Goal: Task Accomplishment & Management: Manage account settings

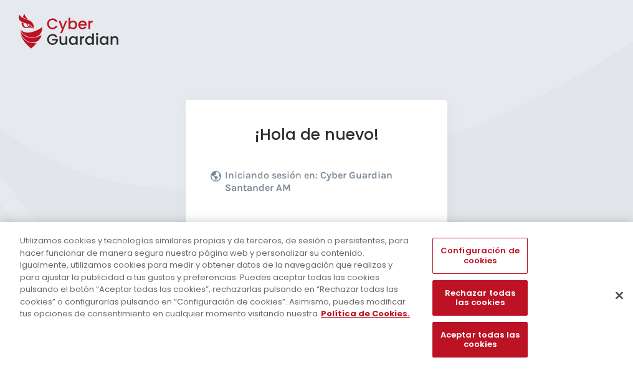
scroll to position [153, 0]
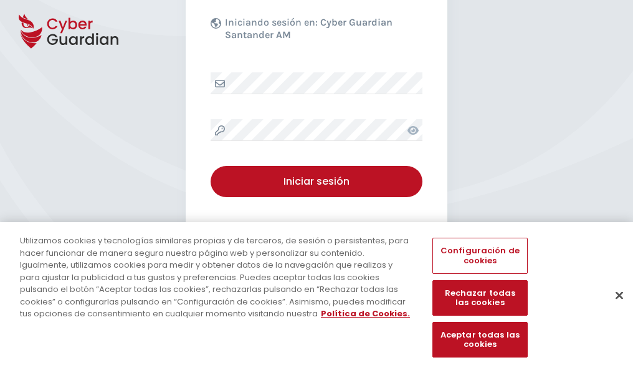
click at [613, 308] on button "Cerrar" at bounding box center [619, 294] width 27 height 27
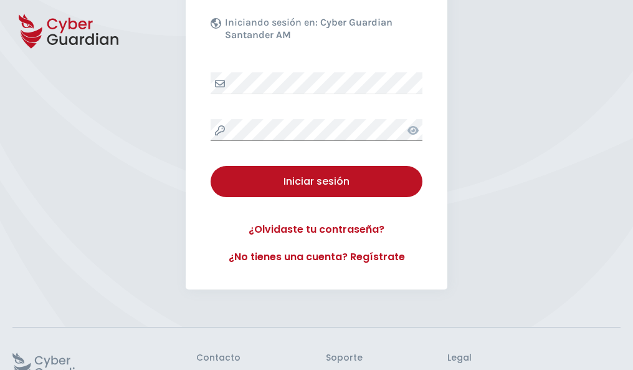
scroll to position [242, 0]
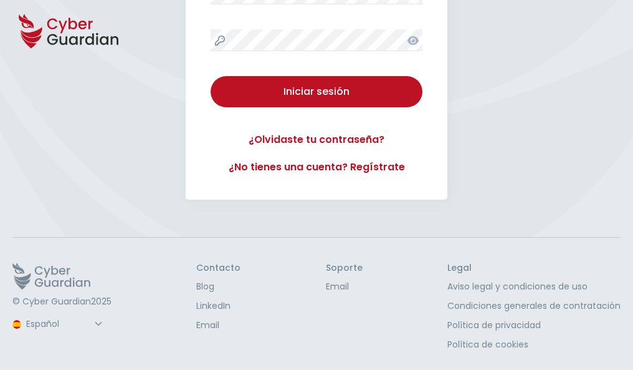
click at [211, 76] on button "Iniciar sesión" at bounding box center [317, 91] width 212 height 31
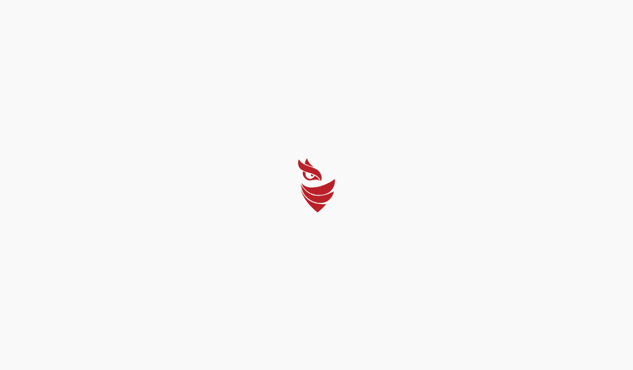
select select "Português (BR)"
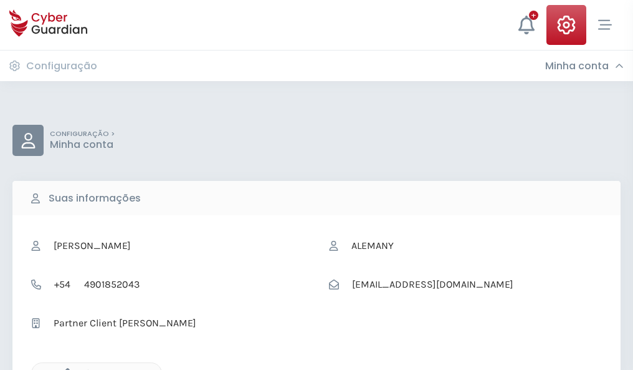
click at [64, 368] on icon "button" at bounding box center [64, 373] width 11 height 11
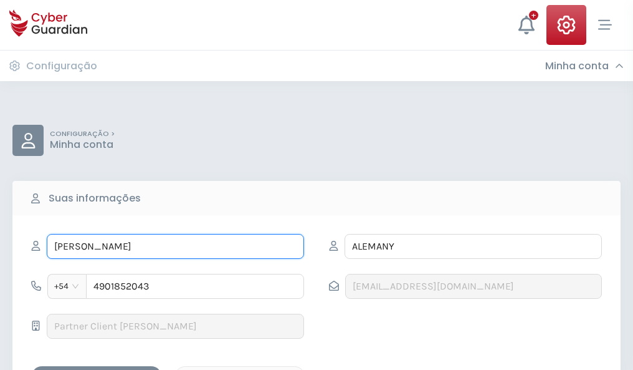
click at [175, 246] on input "GREGORIO" at bounding box center [175, 246] width 257 height 25
type input "G"
type input "Eladio"
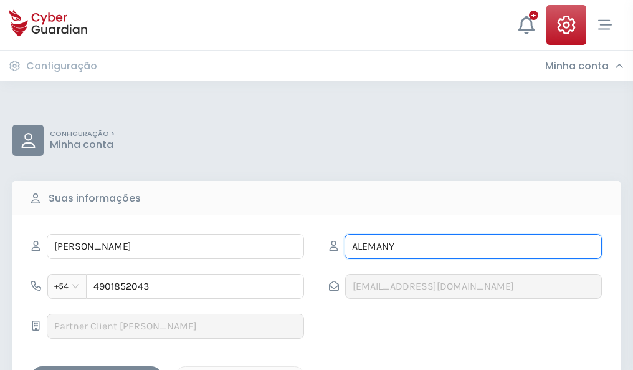
click at [473, 246] on input "ALEMANY" at bounding box center [473, 246] width 257 height 25
type input "A"
type input "Pinto"
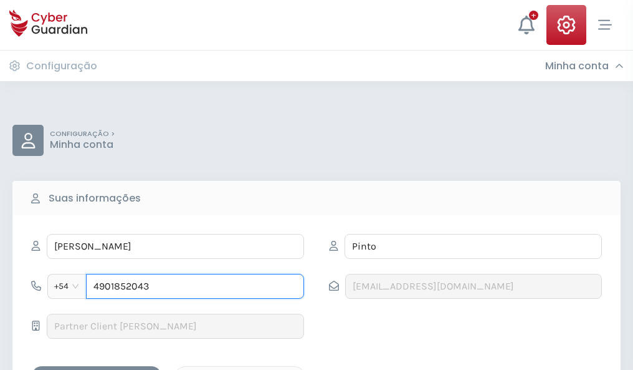
click at [195, 286] on input "4901852043" at bounding box center [195, 286] width 218 height 25
type input "4"
type input "4949610938"
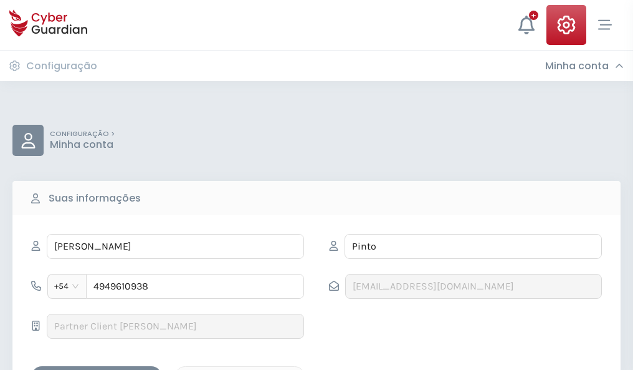
click at [97, 369] on div "Salvar alterações" at bounding box center [97, 377] width 112 height 16
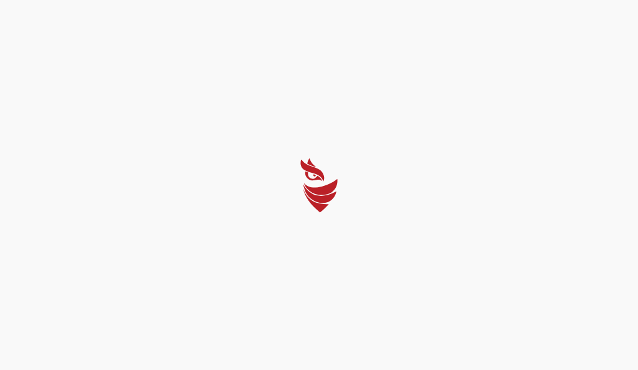
select select "Português (BR)"
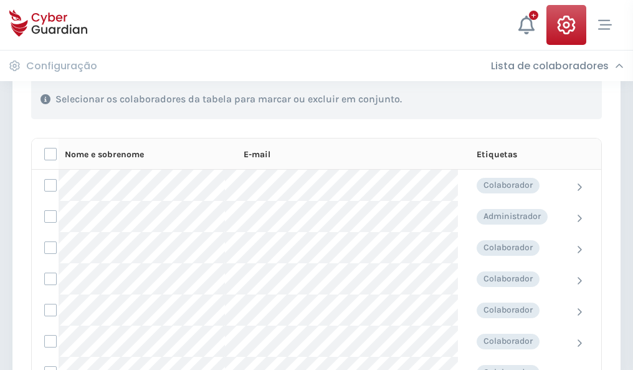
scroll to position [534, 0]
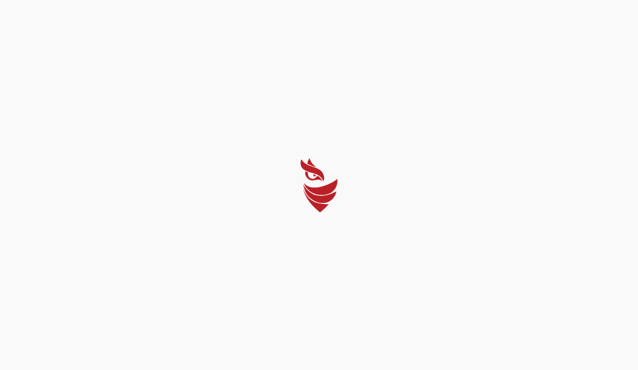
select select "Português (BR)"
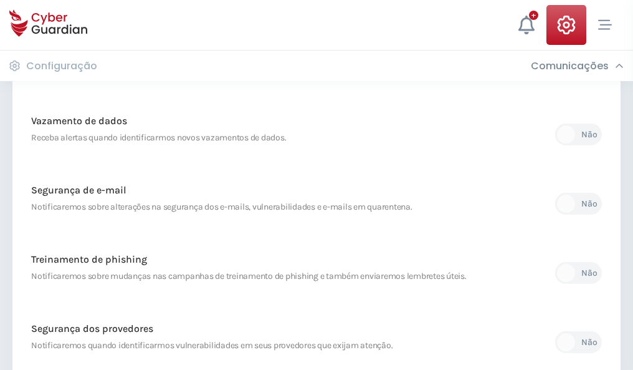
scroll to position [656, 0]
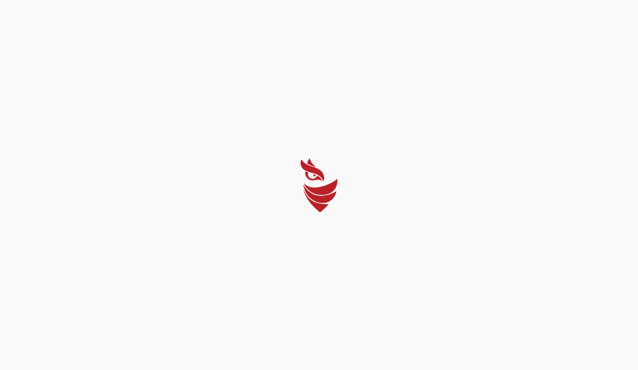
select select "Português (BR)"
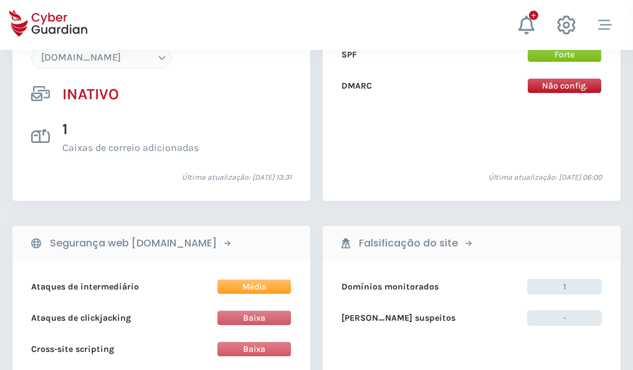
scroll to position [1173, 0]
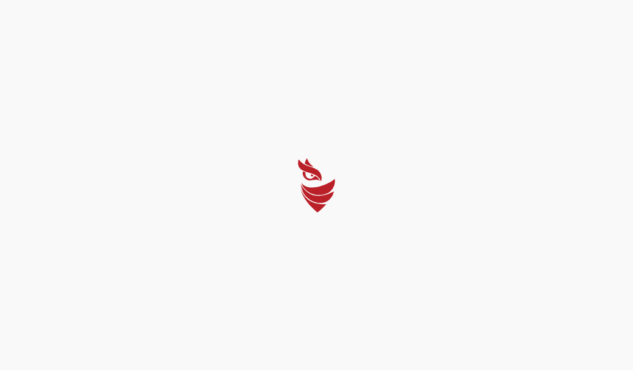
select select "Português (BR)"
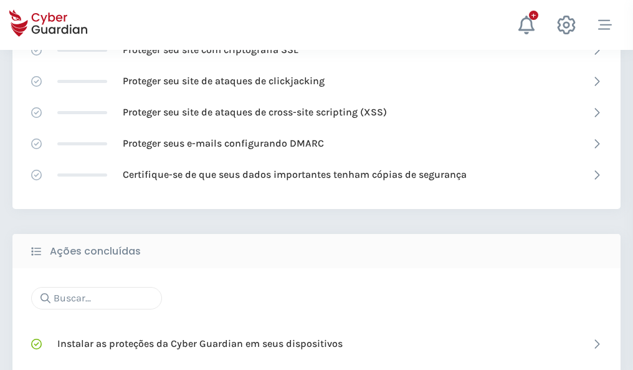
scroll to position [830, 0]
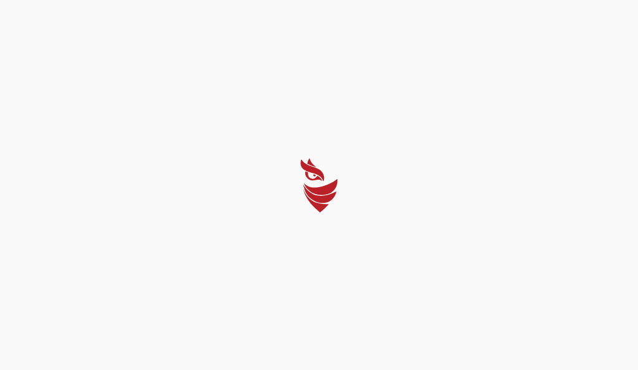
select select "Português (BR)"
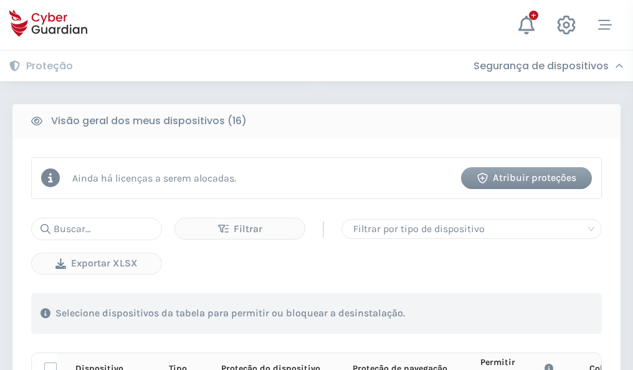
scroll to position [1101, 0]
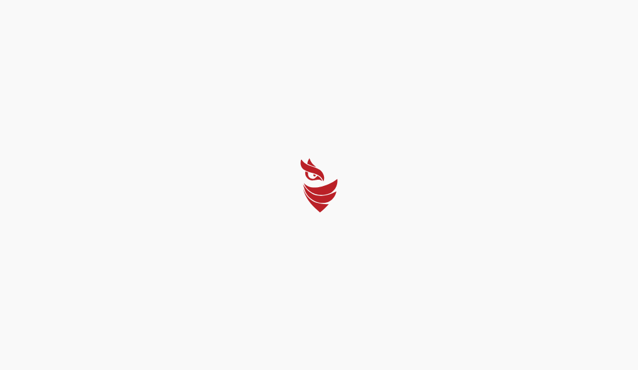
select select "Português (BR)"
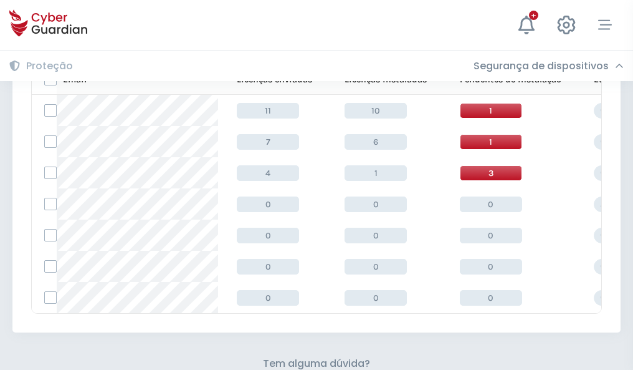
scroll to position [547, 0]
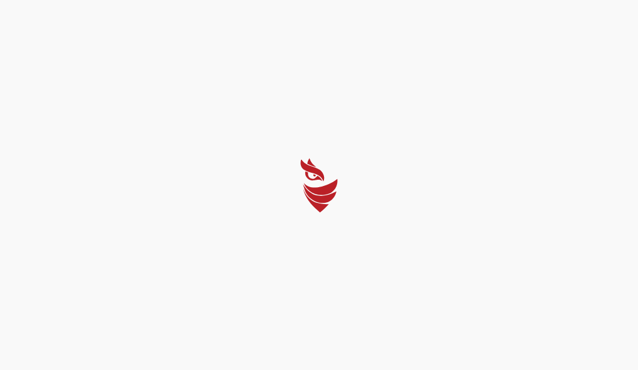
select select "Português (BR)"
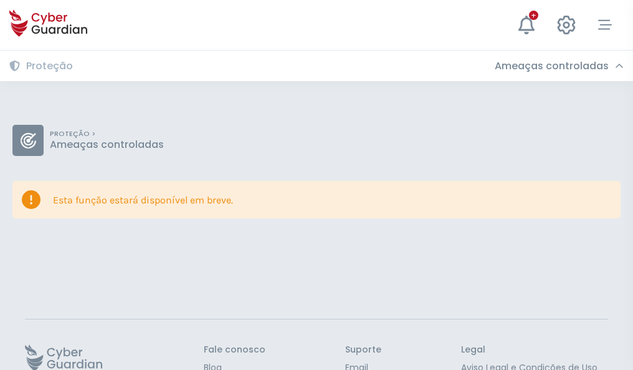
scroll to position [81, 0]
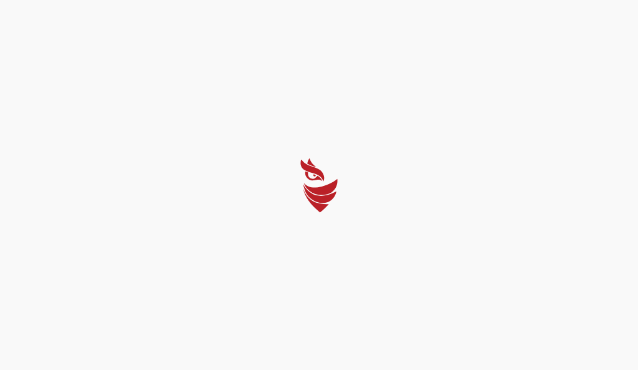
select select "Português (BR)"
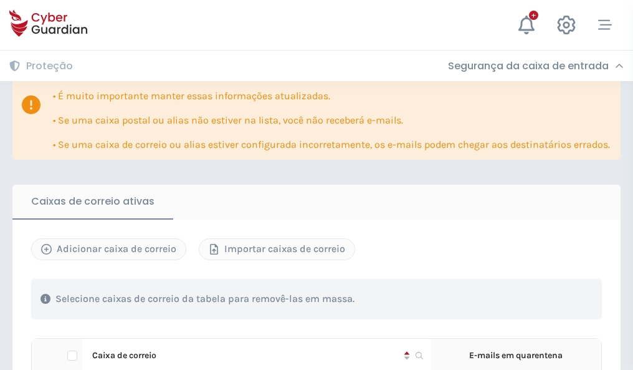
scroll to position [732, 0]
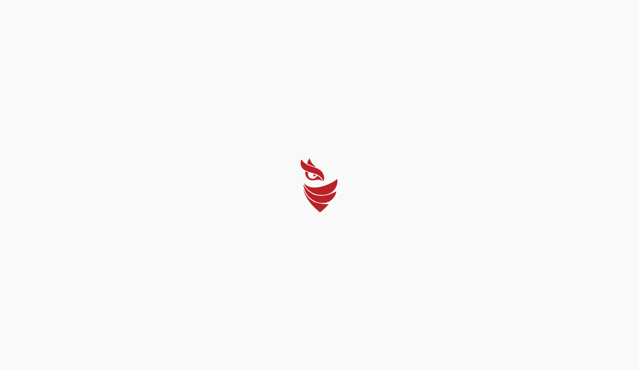
select select "Português (BR)"
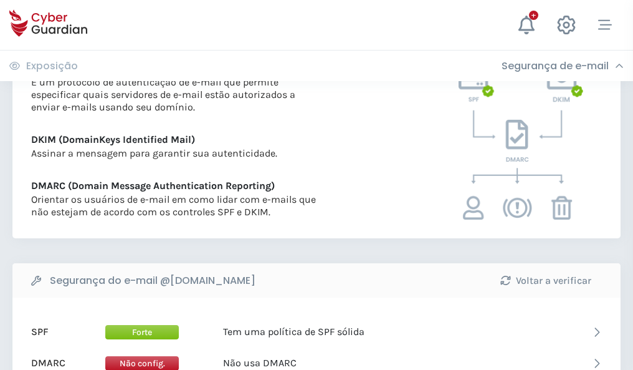
scroll to position [673, 0]
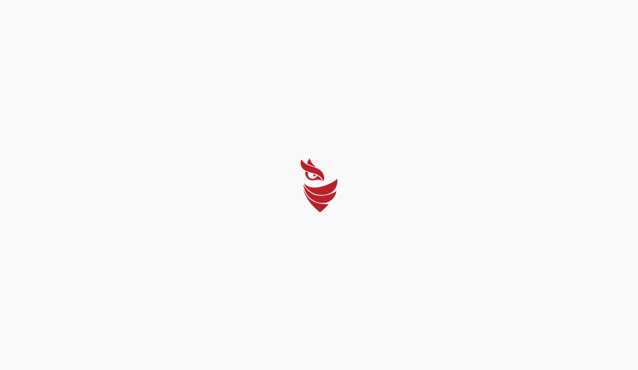
select select "Português (BR)"
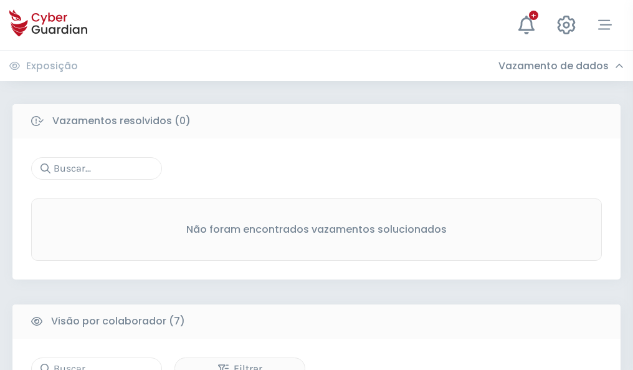
scroll to position [1031, 0]
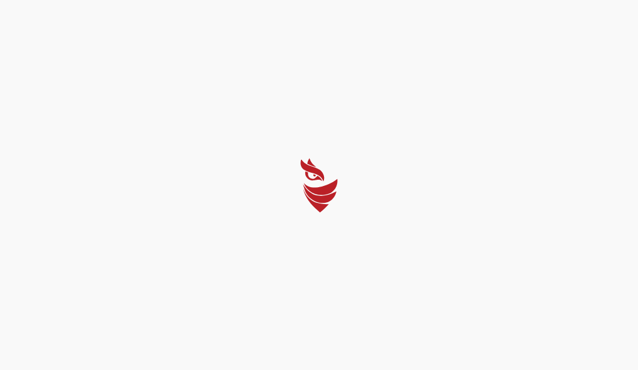
select select "Português (BR)"
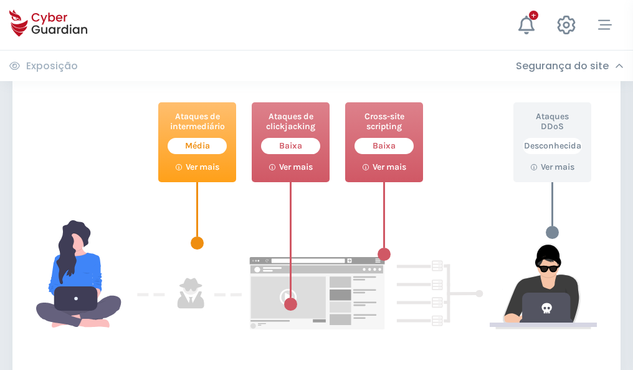
scroll to position [679, 0]
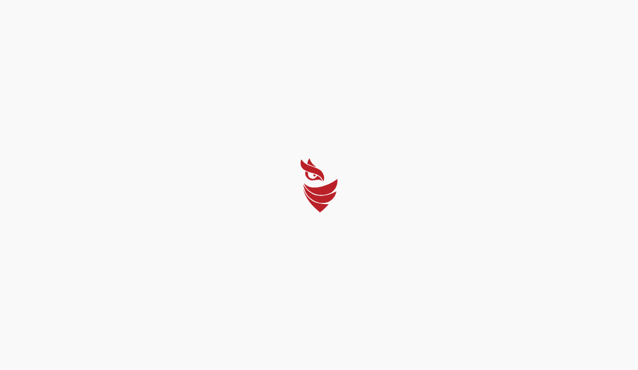
select select "Português (BR)"
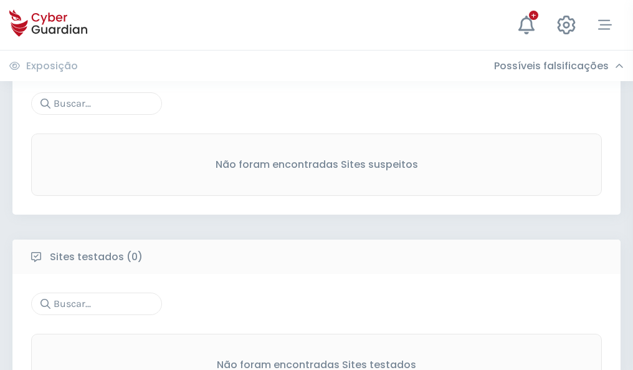
scroll to position [652, 0]
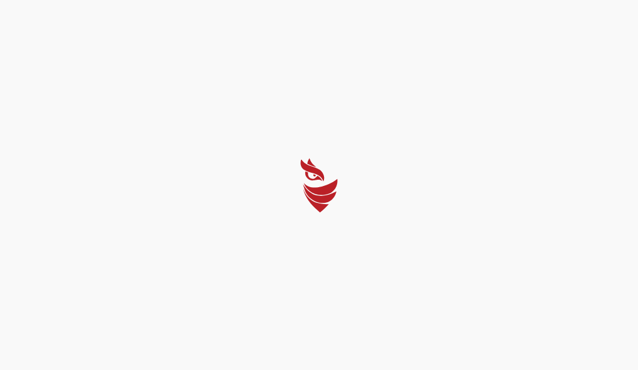
select select "Português (BR)"
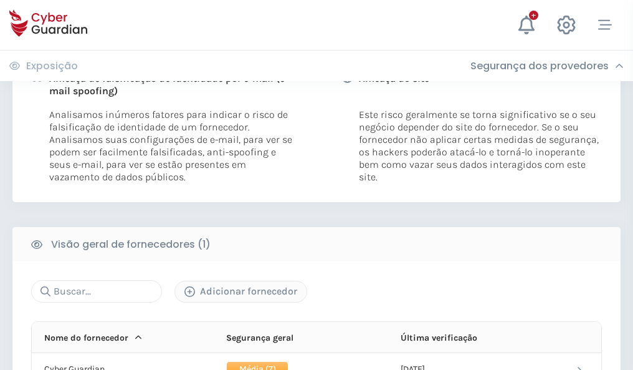
scroll to position [635, 0]
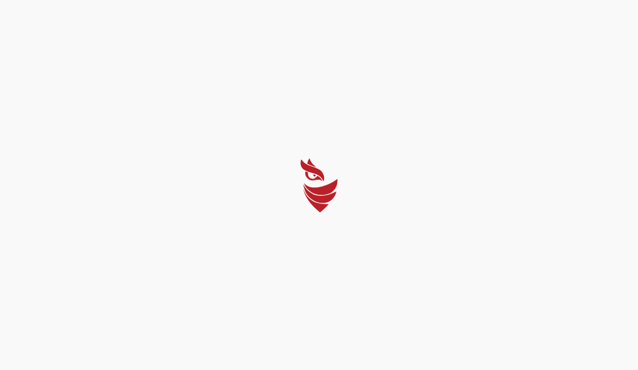
select select "Português (BR)"
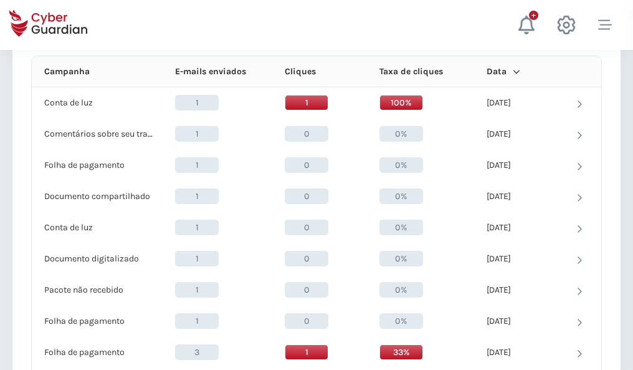
scroll to position [1118, 0]
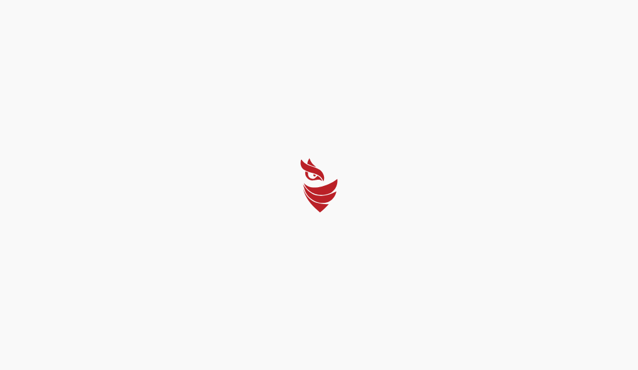
select select "Português (BR)"
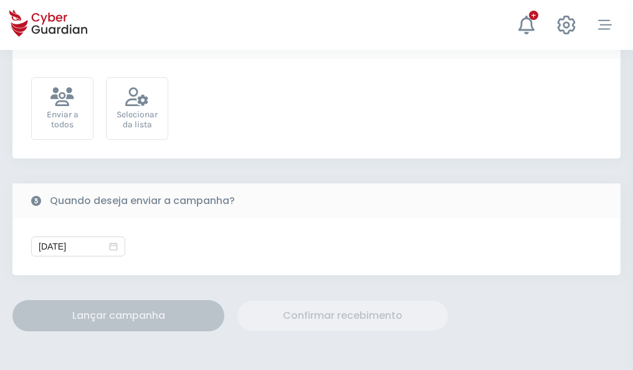
scroll to position [456, 0]
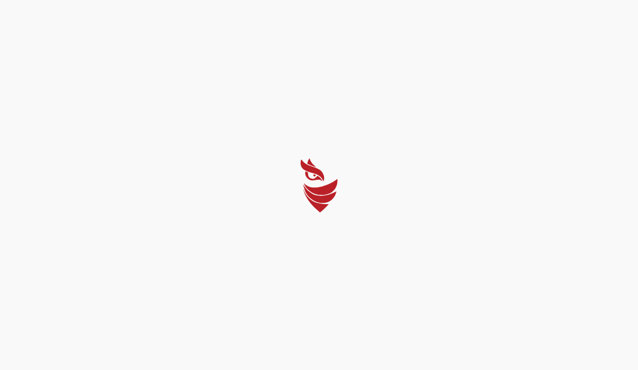
select select "Português (BR)"
